Goal: Find specific page/section: Find specific page/section

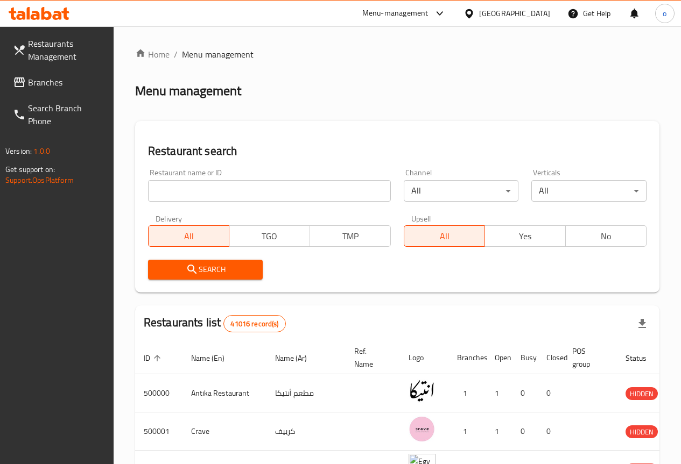
click at [224, 191] on input "search" at bounding box center [269, 191] width 243 height 22
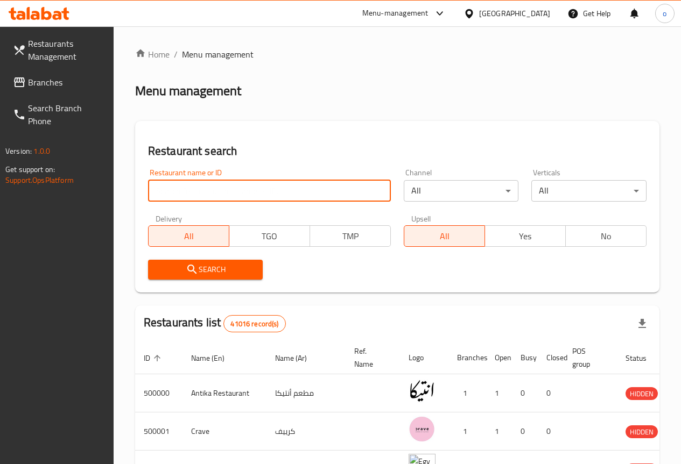
paste input "339324332"
type input "339324332"
click button "Search" at bounding box center [205, 270] width 115 height 20
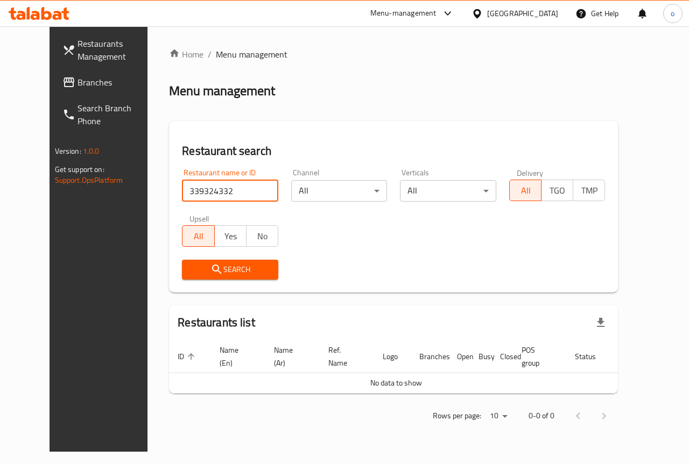
drag, startPoint x: 226, startPoint y: 194, endPoint x: 113, endPoint y: 182, distance: 113.7
click at [113, 182] on div "Restaurants Management Branches Search Branch Phone Version: 1.0.0 Get support …" at bounding box center [345, 239] width 590 height 426
paste input "31891"
type input "31891"
click button "Search" at bounding box center [230, 270] width 96 height 20
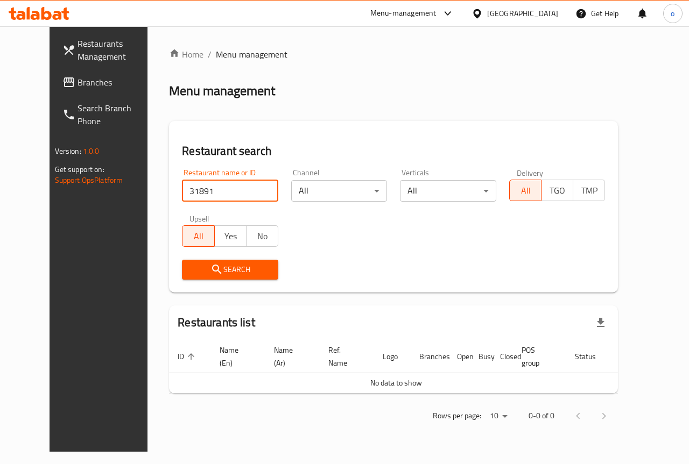
drag, startPoint x: 195, startPoint y: 197, endPoint x: 83, endPoint y: 200, distance: 111.4
click at [83, 200] on div "Restaurants Management Branches Search Branch Phone Version: 1.0.0 Get support …" at bounding box center [345, 239] width 590 height 426
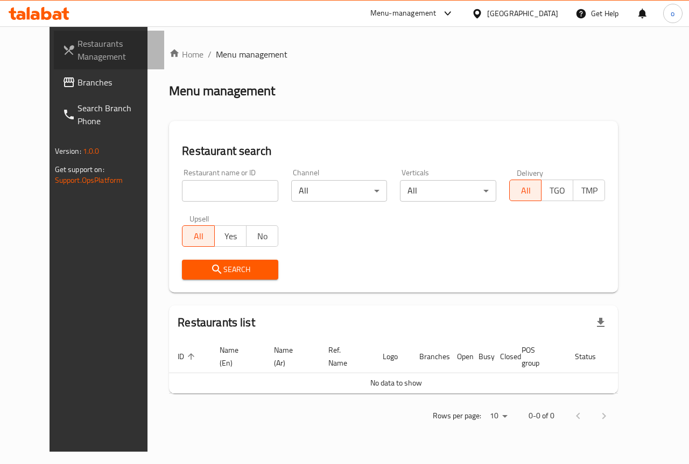
click at [62, 46] on icon at bounding box center [68, 50] width 13 height 13
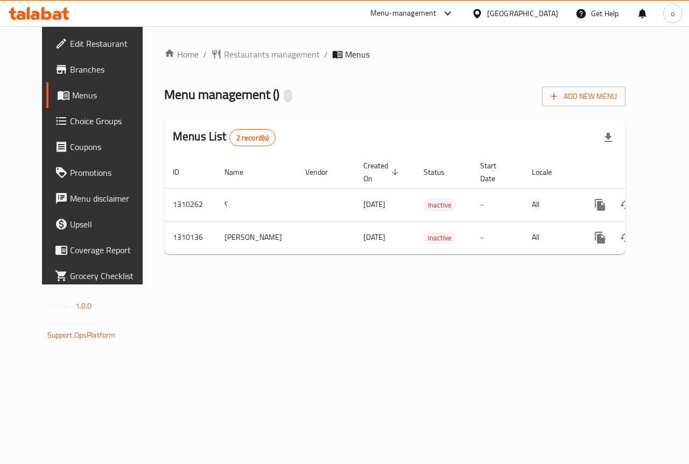
click at [46, 52] on link "Edit Restaurant" at bounding box center [101, 44] width 111 height 26
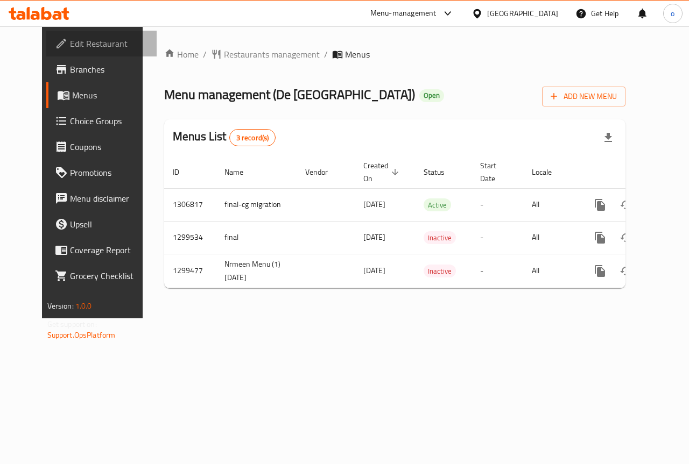
click at [73, 50] on span "Edit Restaurant" at bounding box center [109, 43] width 79 height 13
click at [70, 47] on span "Edit Restaurant" at bounding box center [109, 43] width 79 height 13
click at [70, 69] on span "Branches" at bounding box center [109, 69] width 79 height 13
click at [55, 102] on link "Menus" at bounding box center [101, 95] width 111 height 26
